Goal: Task Accomplishment & Management: Use online tool/utility

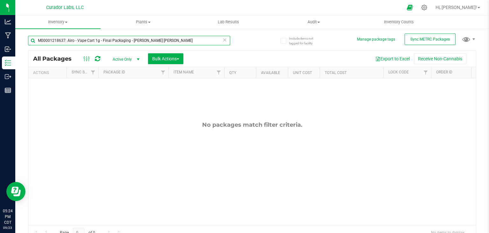
click at [95, 41] on input "M00001218637: Airo - Vape Cart 1g - Final Packaging - [PERSON_NAME] [PERSON_NAM…" at bounding box center [129, 41] width 202 height 10
type input "159270"
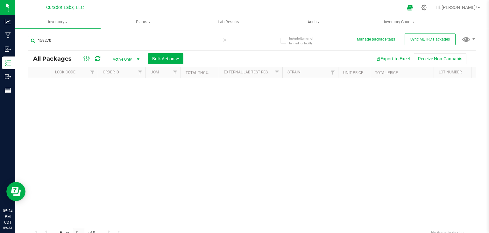
scroll to position [0, 559]
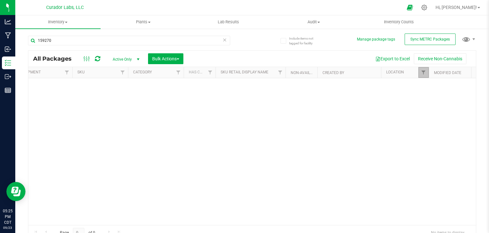
click at [419, 72] on link "Filter" at bounding box center [424, 72] width 11 height 11
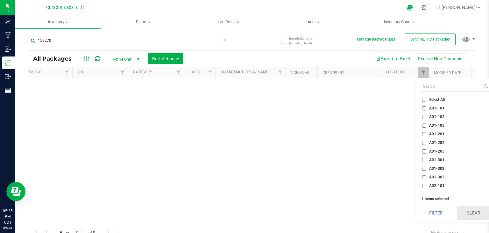
click at [466, 212] on button "Clear" at bounding box center [473, 212] width 33 height 14
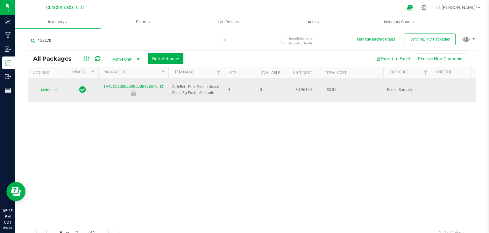
click at [57, 91] on div "Action Action Edit attributes Global inventory Locate package Package audit log…" at bounding box center [47, 89] width 31 height 9
click at [55, 88] on span "select" at bounding box center [56, 89] width 5 height 5
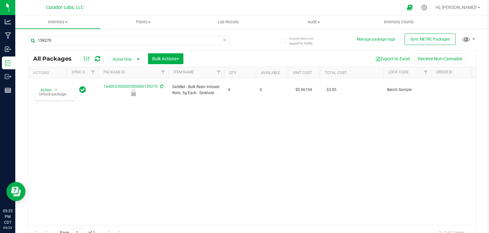
click at [59, 169] on div "Action Action Edit attributes Global inventory Locate package Package audit log…" at bounding box center [252, 151] width 448 height 147
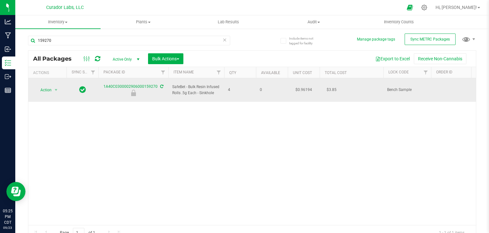
click at [53, 90] on span "select" at bounding box center [56, 89] width 8 height 9
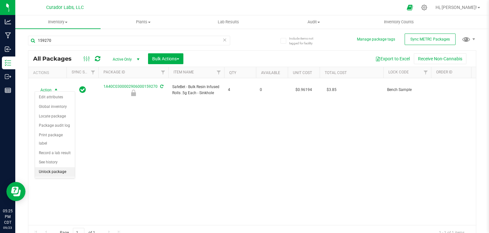
click at [57, 167] on li "Unlock package" at bounding box center [55, 172] width 40 height 10
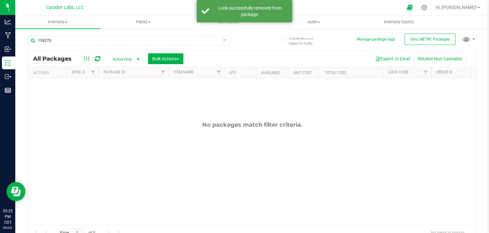
click at [97, 58] on icon at bounding box center [97, 58] width 5 height 6
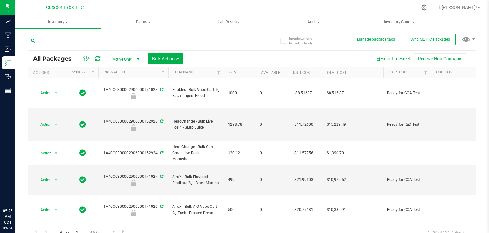
click at [59, 37] on input "text" at bounding box center [129, 41] width 202 height 10
paste input "1A40C0300002906000127323"
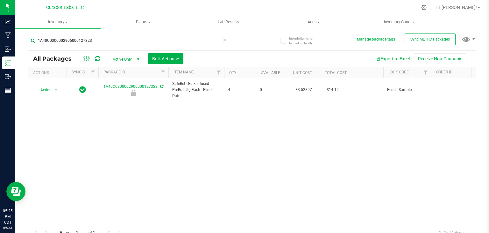
type input "1A40C0300002906000127323"
click at [200, 119] on div "Action Action Edit attributes Global inventory Locate package Package audit log…" at bounding box center [252, 151] width 448 height 147
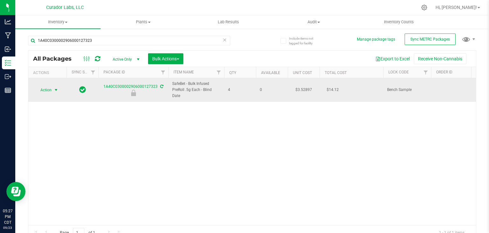
click at [43, 86] on span "Action" at bounding box center [43, 89] width 17 height 9
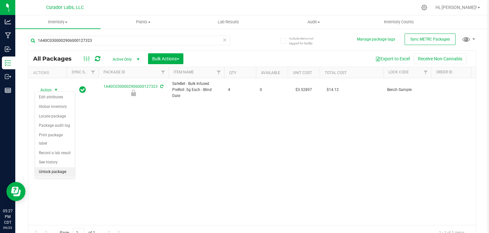
click at [63, 167] on li "Unlock package" at bounding box center [55, 172] width 40 height 10
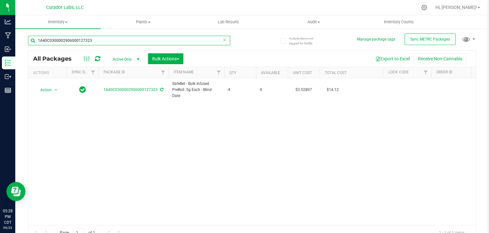
click at [125, 41] on input "1A40C0300002906000127323" at bounding box center [129, 41] width 202 height 10
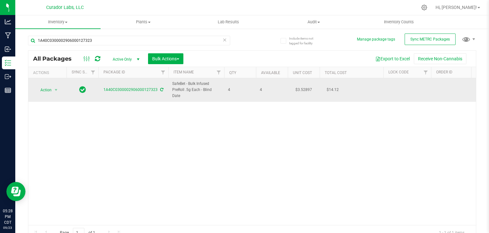
click at [57, 93] on td "Action Action Adjust qty Create package Edit attributes Global inventory Locate…" at bounding box center [47, 90] width 38 height 24
click at [54, 88] on span "select" at bounding box center [56, 89] width 5 height 5
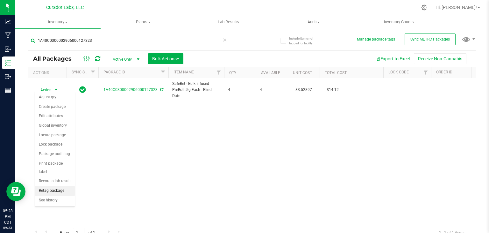
click at [52, 186] on li "Retag package" at bounding box center [55, 191] width 40 height 10
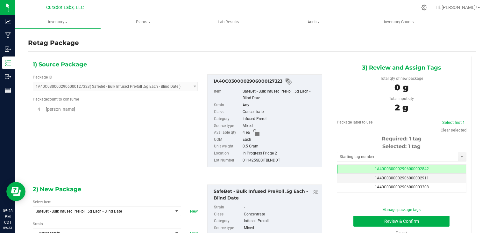
type input "0"
click at [107, 212] on span "SafeBet - Bulk Infused PreRoll .5g Each - Blind Date" at bounding box center [100, 211] width 129 height 4
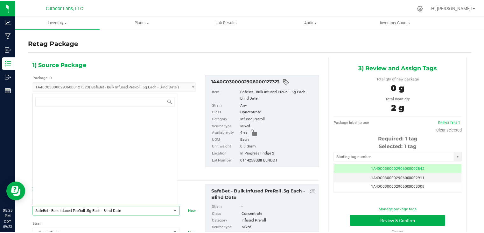
scroll to position [55393, 0]
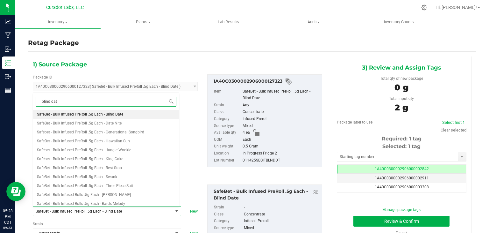
type input "blind date"
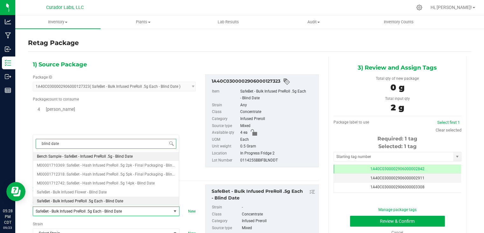
click at [124, 157] on span "Bench Sample - SafeBet - Infused PreRoll .5g - Blind Date" at bounding box center [85, 156] width 96 height 4
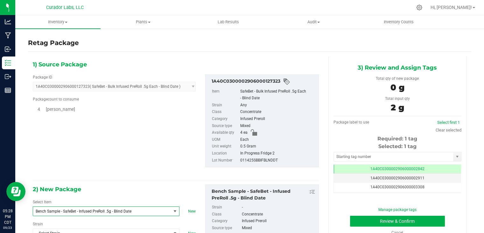
type input "0"
click at [157, 145] on div "Package ID 1A40C0300002906000127323 ( SafeBet - Bulk Infused PreRoll .5g Each -…" at bounding box center [177, 120] width 299 height 103
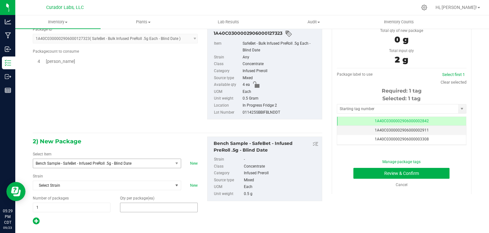
click at [148, 205] on span at bounding box center [159, 207] width 78 height 10
type input "4"
click at [346, 109] on input "text" at bounding box center [397, 108] width 121 height 9
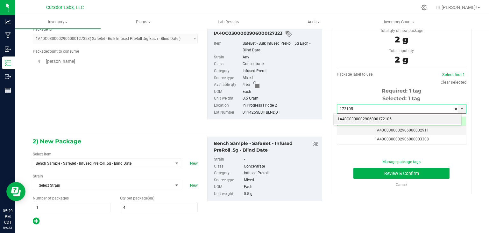
click at [347, 118] on li "1A40C0300002906000172105" at bounding box center [398, 119] width 128 height 10
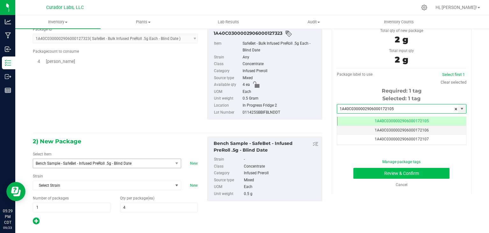
type input "1A40C0300002906000172105"
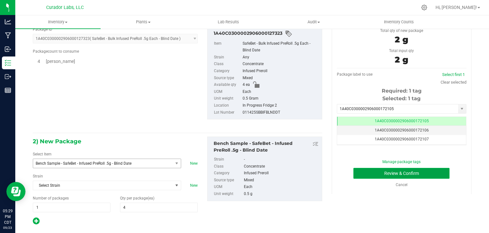
click at [361, 171] on button "Review & Confirm" at bounding box center [402, 173] width 96 height 11
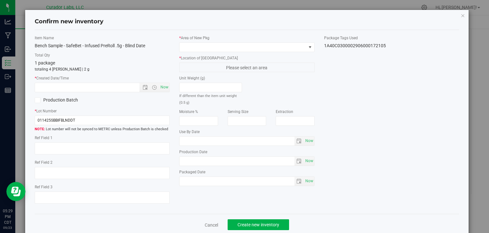
type textarea "ipr"
type input "[DATE]"
click at [159, 84] on span "Now" at bounding box center [164, 86] width 11 height 9
type input "[DATE] 5:29 PM"
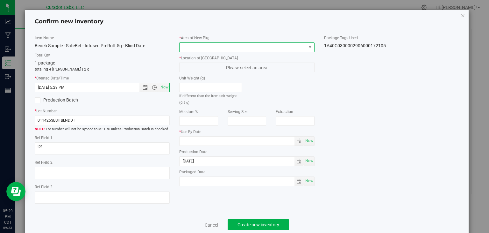
click at [216, 49] on span at bounding box center [243, 47] width 127 height 9
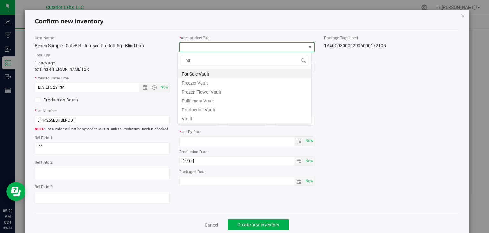
type input "v"
type input "dock"
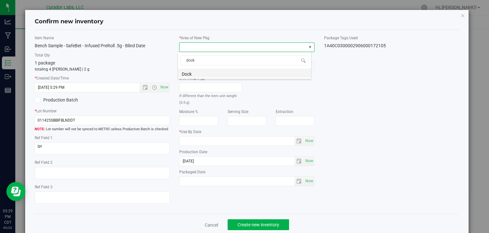
click at [213, 74] on li "Dock" at bounding box center [244, 72] width 133 height 9
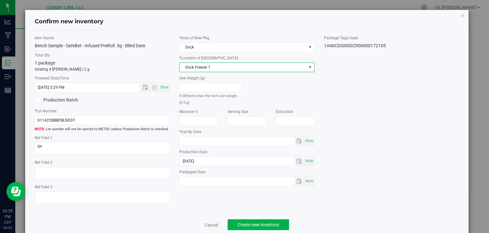
click at [223, 69] on span "Dock Freezer 1" at bounding box center [243, 67] width 127 height 9
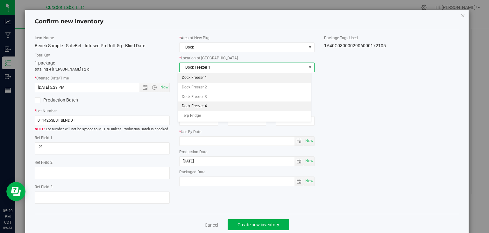
click at [226, 104] on li "Dock Freezer 4" at bounding box center [244, 106] width 133 height 10
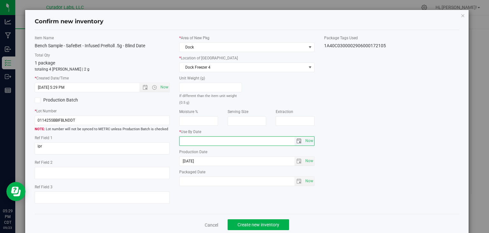
click at [283, 140] on input "text" at bounding box center [237, 140] width 115 height 9
type input "[DATE]"
click at [372, 153] on div "Item Name Bench Sample - SafeBet - Infused PreRoll .5g - Blind Date Total Qty 1…" at bounding box center [247, 122] width 434 height 174
click at [243, 219] on button "Create new inventory" at bounding box center [258, 224] width 61 height 11
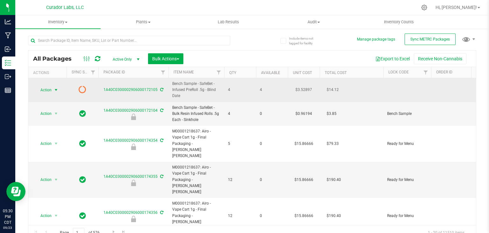
click at [55, 90] on span "select" at bounding box center [56, 89] width 5 height 5
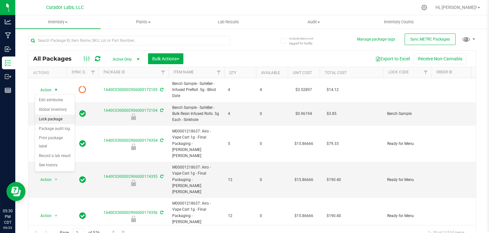
click at [58, 121] on li "Lock package" at bounding box center [55, 119] width 40 height 10
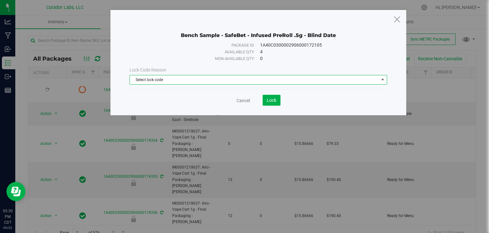
click at [237, 79] on span "Select lock code" at bounding box center [254, 79] width 249 height 9
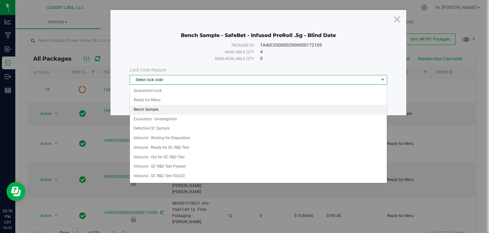
click at [231, 110] on li "Bench Sample" at bounding box center [258, 110] width 257 height 10
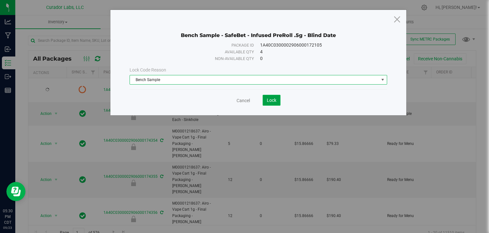
click at [266, 98] on button "Lock" at bounding box center [272, 100] width 18 height 11
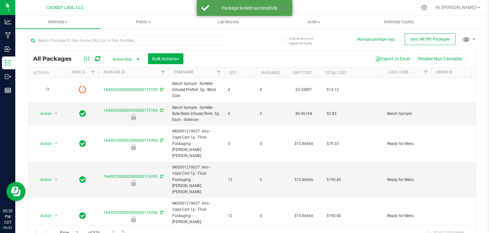
click at [98, 61] on icon at bounding box center [97, 58] width 5 height 6
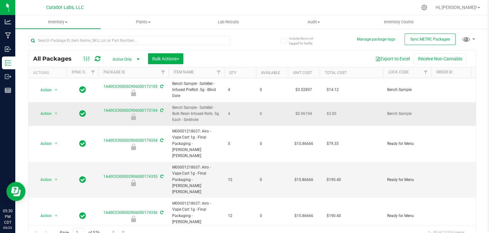
click at [226, 112] on td "4" at bounding box center [240, 114] width 32 height 24
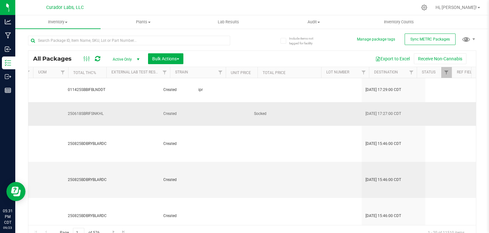
scroll to position [0, 703]
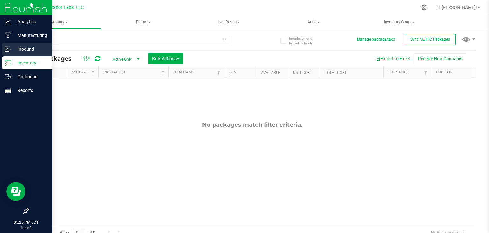
click at [13, 53] on p "Inbound" at bounding box center [30, 49] width 38 height 8
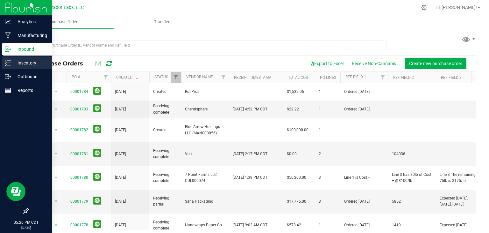
click at [26, 65] on p "Inventory" at bounding box center [30, 63] width 38 height 8
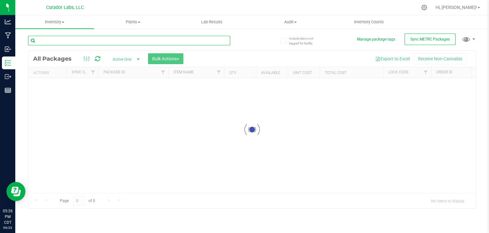
click at [112, 43] on input "text" at bounding box center [129, 41] width 202 height 10
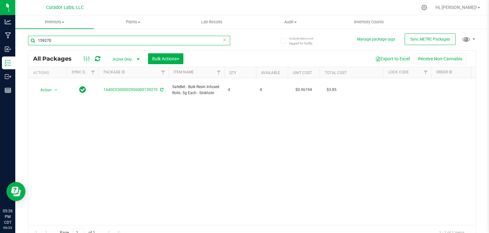
type input "159270"
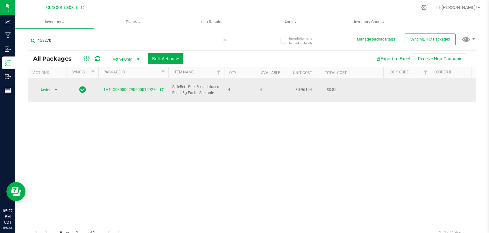
click at [59, 87] on span "select" at bounding box center [56, 89] width 5 height 5
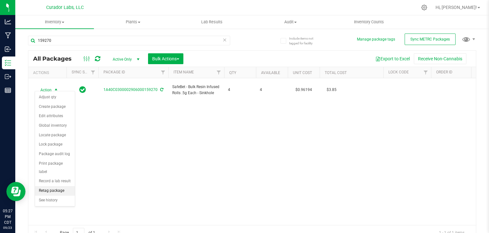
click at [59, 186] on li "Retag package" at bounding box center [55, 191] width 40 height 10
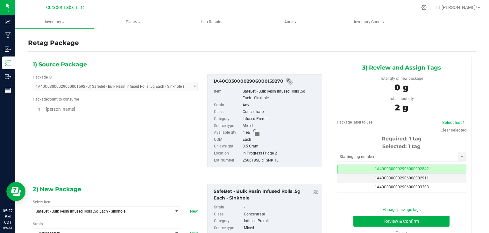
type input "0"
click at [121, 208] on span "SafeBet - Bulk Resin Infused Rolls .5g Each - Sinkhole" at bounding box center [103, 210] width 140 height 9
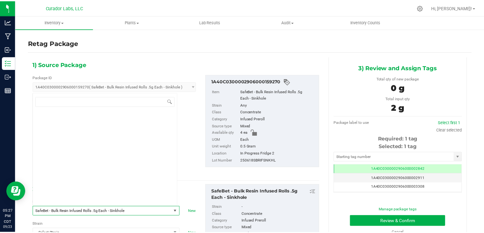
scroll to position [57355, 0]
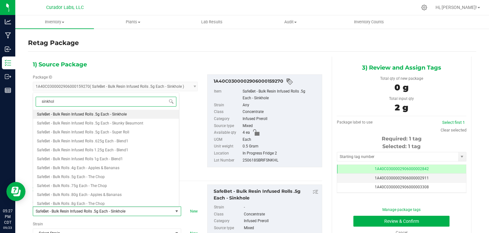
type input "sinkhole"
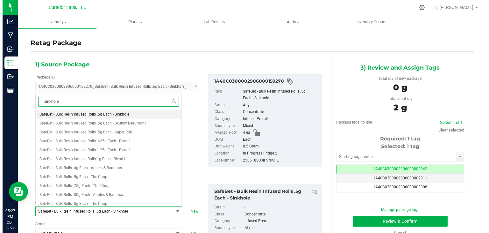
scroll to position [0, 0]
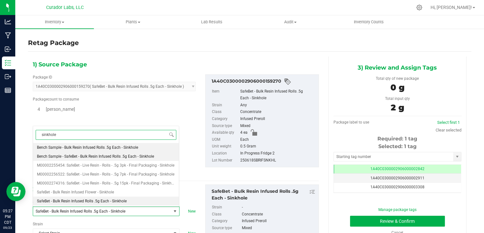
click at [122, 156] on span "Bench Sample - SafeBet - Bulk Resin Infused Rolls .5g Each - Sinkhole" at bounding box center [95, 156] width 117 height 4
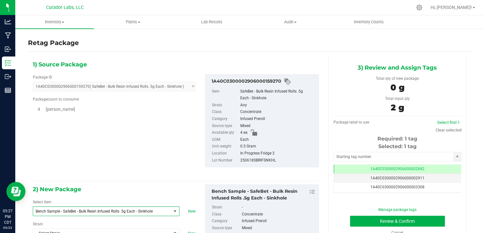
type input "0"
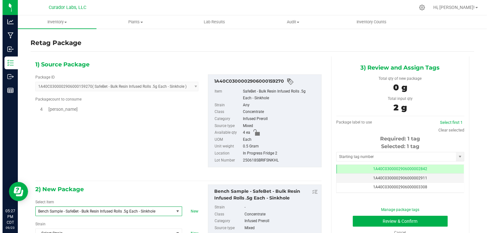
scroll to position [12379, 0]
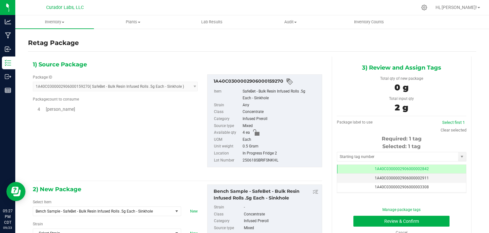
click at [167, 148] on div "Package ID 1A40C0300002906000159270 ( SafeBet - Bulk Resin Infused Rolls .5g Ea…" at bounding box center [177, 120] width 299 height 103
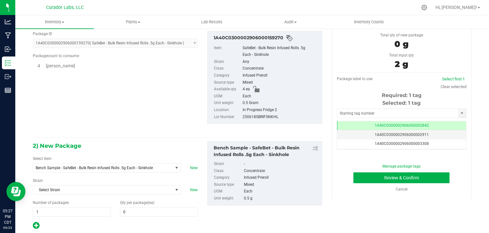
scroll to position [43, 0]
click at [144, 212] on span at bounding box center [159, 212] width 78 height 10
type input "4"
click at [366, 112] on input "text" at bounding box center [397, 113] width 121 height 9
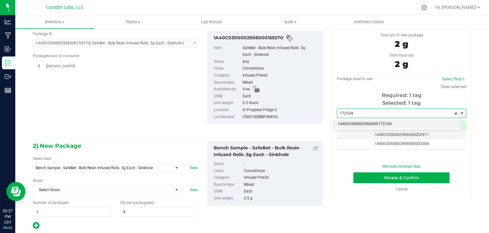
click at [356, 125] on li "1A40C0300002906000172104" at bounding box center [398, 124] width 128 height 10
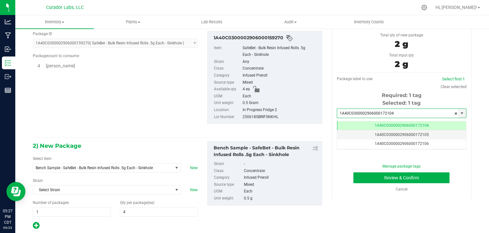
type input "1A40C0300002906000172104"
click at [319, 126] on div "Package ID 1A40C0300002906000159270 ( SafeBet - Bulk Resin Infused Rolls .5g Ea…" at bounding box center [177, 77] width 299 height 103
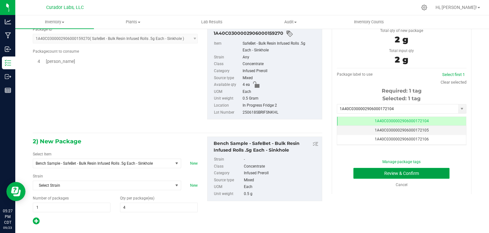
click at [362, 168] on button "Review & Confirm" at bounding box center [402, 173] width 96 height 11
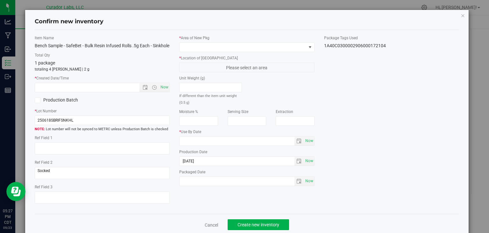
click at [165, 88] on div "* Created Date/Time Now" at bounding box center [102, 83] width 135 height 17
click at [164, 92] on span "Now" at bounding box center [164, 86] width 11 height 9
type input "9/23/2025 5:27 PM"
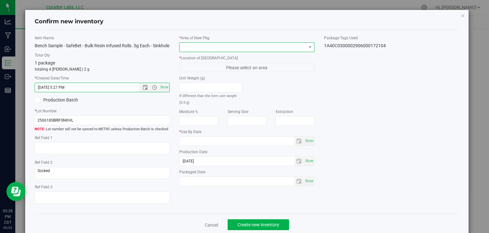
click at [228, 46] on span at bounding box center [243, 47] width 127 height 9
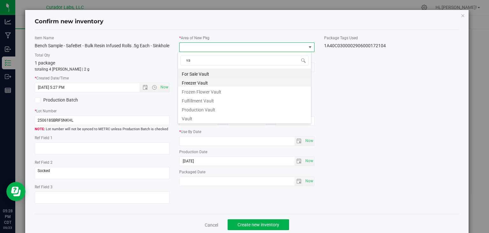
type input "v"
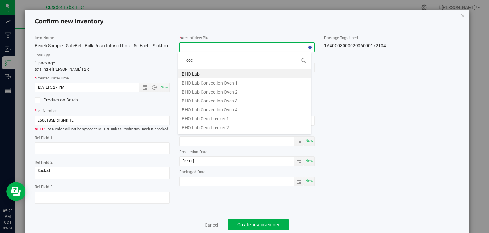
type input "dock"
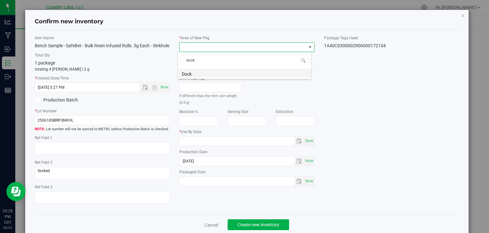
click at [204, 75] on li "Dock" at bounding box center [244, 72] width 133 height 9
click at [221, 66] on span "Dock Freezer 1" at bounding box center [243, 67] width 127 height 9
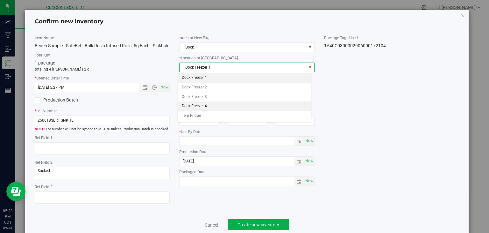
click at [220, 107] on li "Dock Freezer 4" at bounding box center [244, 106] width 133 height 10
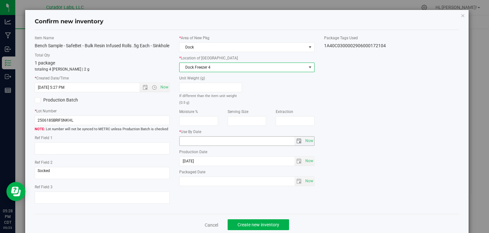
click at [209, 143] on input "text" at bounding box center [237, 140] width 115 height 9
type input "[DATE]"
click at [368, 168] on div "Item Name Bench Sample - SafeBet - Bulk Resin Infused Rolls .5g Each - Sinkhole…" at bounding box center [247, 122] width 434 height 174
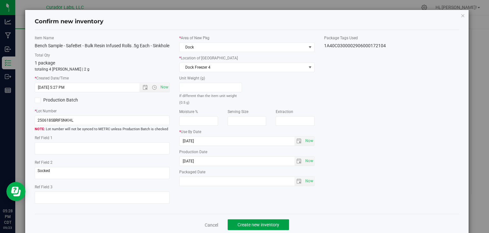
click at [246, 227] on button "Create new inventory" at bounding box center [258, 224] width 61 height 11
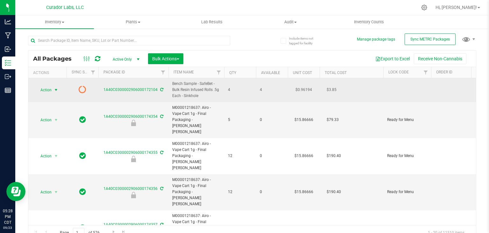
click at [54, 90] on span "select" at bounding box center [56, 89] width 5 height 5
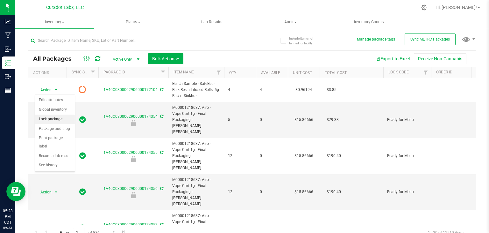
click at [61, 119] on li "Lock package" at bounding box center [55, 119] width 40 height 10
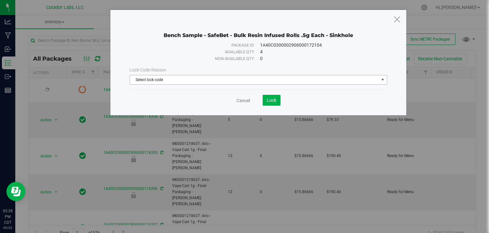
click at [209, 81] on span "Select lock code" at bounding box center [254, 79] width 249 height 9
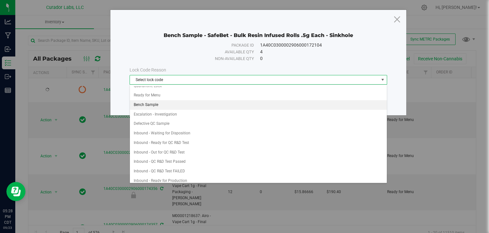
click at [203, 106] on li "Bench Sample" at bounding box center [258, 105] width 257 height 10
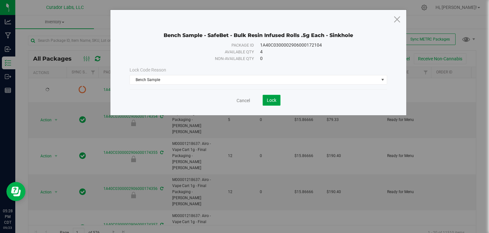
click at [270, 101] on span "Lock" at bounding box center [272, 99] width 10 height 5
